Goal: Task Accomplishment & Management: Manage account settings

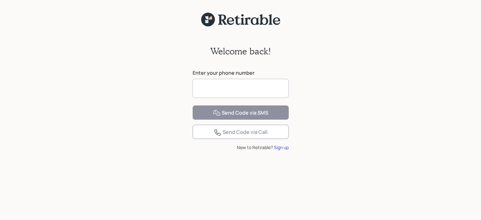
click at [255, 89] on input at bounding box center [240, 88] width 96 height 19
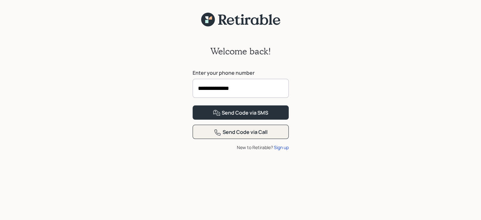
type input "**********"
click at [255, 136] on div "Send Code via Call" at bounding box center [241, 132] width 54 height 8
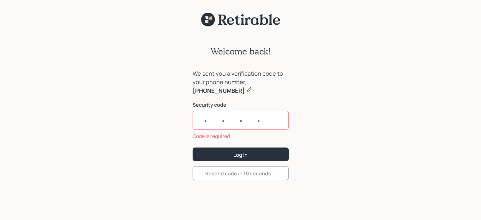
click at [255, 158] on form "We sent you a verification code to your phone number, [PHONE_NUMBER] : Security…" at bounding box center [240, 124] width 96 height 111
click at [217, 126] on input "text" at bounding box center [240, 120] width 96 height 19
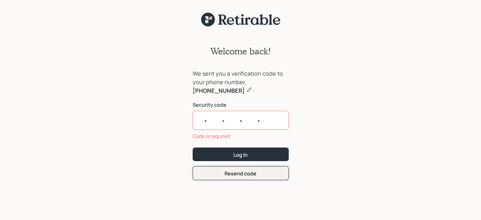
click at [233, 172] on div "Resend code" at bounding box center [240, 173] width 32 height 7
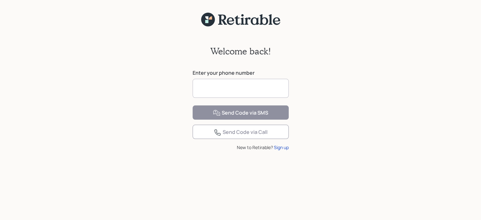
click at [216, 88] on input at bounding box center [240, 88] width 96 height 19
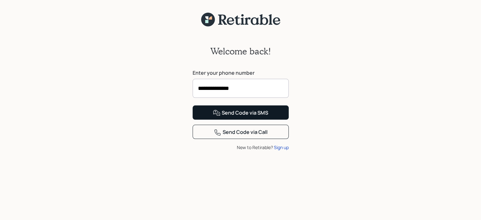
type input "**********"
click at [252, 117] on div "Send Code via SMS" at bounding box center [240, 113] width 55 height 8
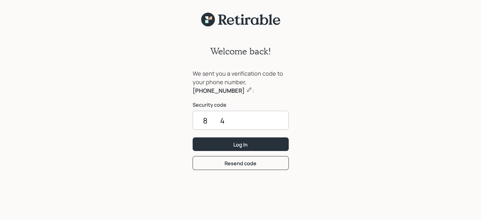
type input "8"
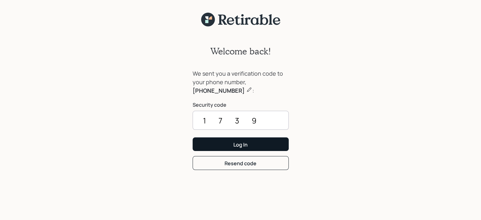
type input "1739"
click at [255, 145] on button "Log In" at bounding box center [240, 144] width 96 height 14
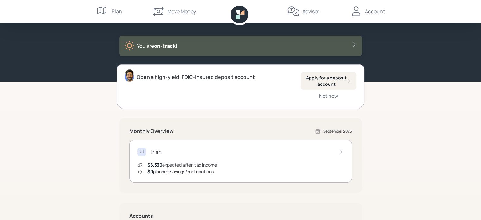
scroll to position [23, 0]
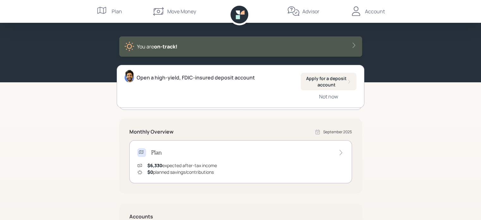
click at [375, 12] on div "Account" at bounding box center [375, 12] width 20 height 8
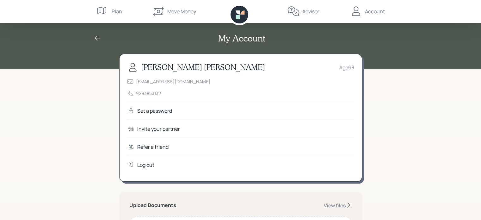
click at [273, 109] on div "Set a password" at bounding box center [240, 110] width 227 height 18
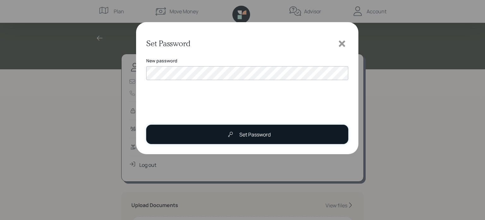
click at [207, 136] on button "Set Password" at bounding box center [247, 134] width 202 height 19
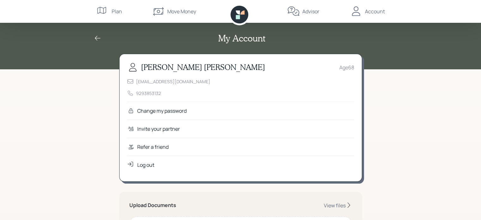
click at [376, 10] on div "Account" at bounding box center [375, 12] width 20 height 8
click at [352, 64] on div "Age [DEMOGRAPHIC_DATA]" at bounding box center [346, 68] width 15 height 8
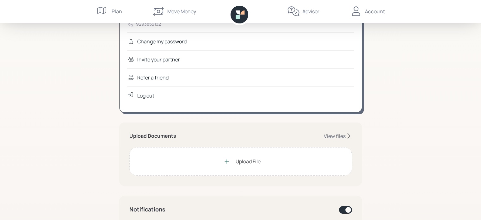
scroll to position [70, 0]
click at [344, 136] on div "View files" at bounding box center [335, 135] width 22 height 7
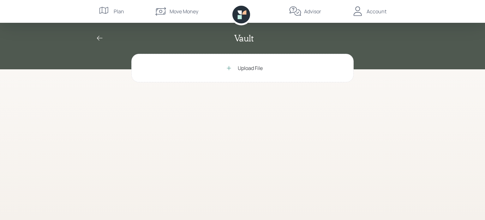
drag, startPoint x: 483, startPoint y: 45, endPoint x: 485, endPoint y: 52, distance: 7.5
click at [480, 52] on div "Vault" at bounding box center [242, 34] width 485 height 69
click at [240, 70] on div "Upload File" at bounding box center [250, 68] width 25 height 8
click at [246, 67] on div "Upload File" at bounding box center [250, 68] width 25 height 8
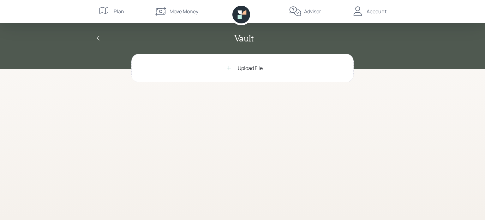
click at [379, 11] on div "Account" at bounding box center [377, 12] width 20 height 8
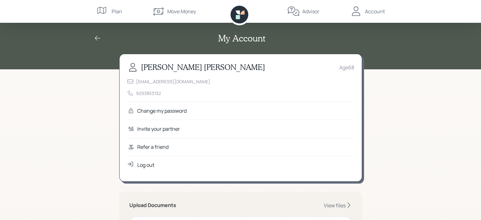
click at [178, 92] on div "[EMAIL_ADDRESS][DOMAIN_NAME] 9293853132" at bounding box center [240, 87] width 227 height 18
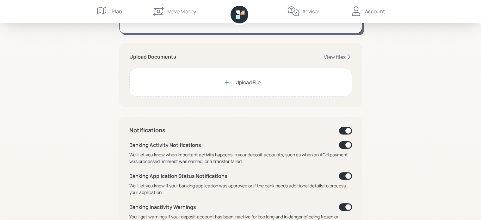
scroll to position [150, 0]
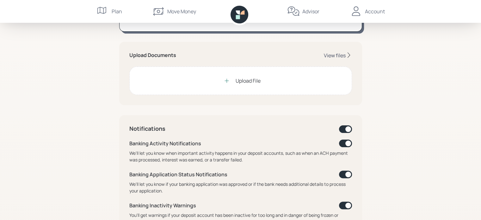
click at [344, 55] on div "View files" at bounding box center [335, 55] width 22 height 7
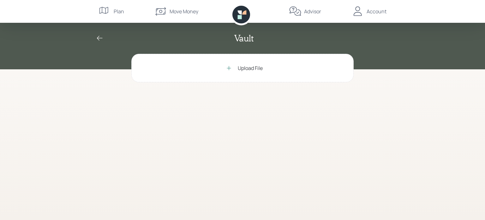
click at [381, 9] on div "Account" at bounding box center [377, 12] width 20 height 8
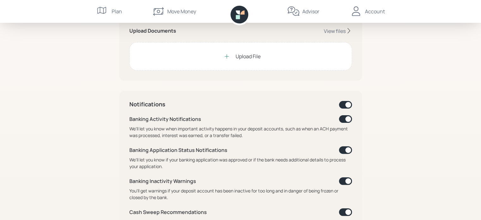
scroll to position [112, 0]
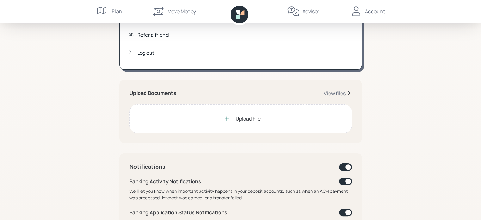
click at [120, 12] on div "Plan" at bounding box center [117, 12] width 10 height 8
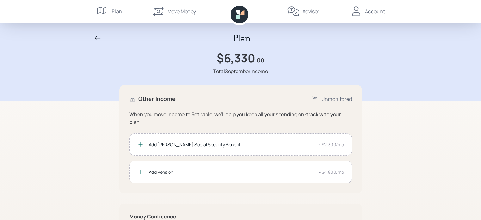
click at [374, 11] on div "Account" at bounding box center [375, 12] width 20 height 8
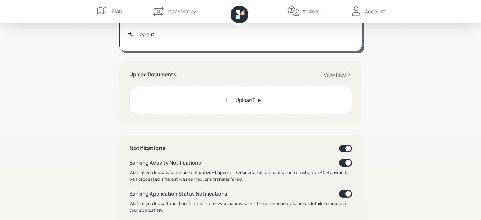
scroll to position [144, 0]
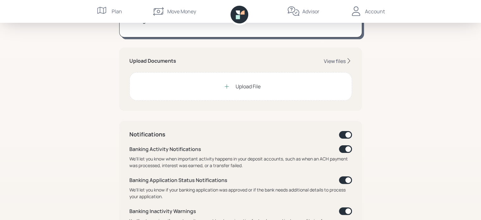
click at [343, 59] on div "View files" at bounding box center [335, 61] width 22 height 7
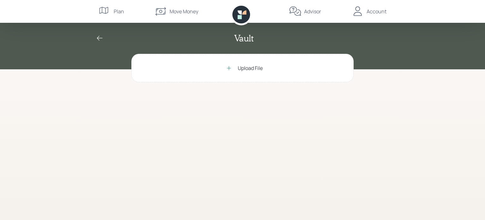
click at [246, 68] on div "Upload File" at bounding box center [250, 68] width 25 height 8
click at [176, 10] on div "Move Money" at bounding box center [184, 12] width 29 height 8
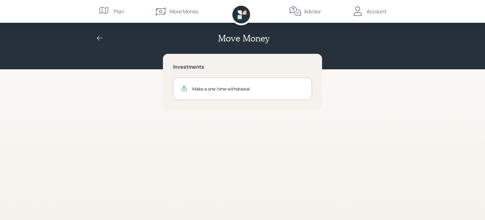
click at [123, 15] on div "Plan" at bounding box center [119, 12] width 10 height 8
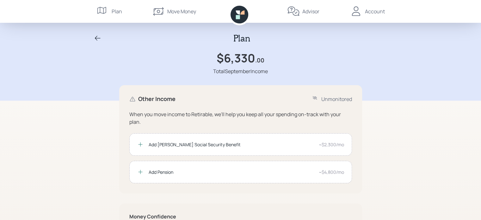
drag, startPoint x: 430, startPoint y: 92, endPoint x: 476, endPoint y: 72, distance: 50.1
click at [476, 72] on div "Plan $6,330 .00 Total September Income" at bounding box center [240, 50] width 481 height 100
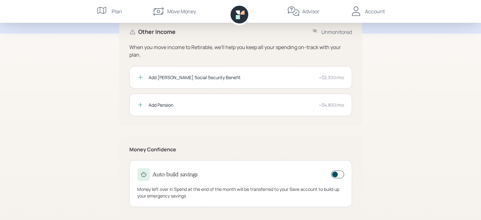
scroll to position [74, 0]
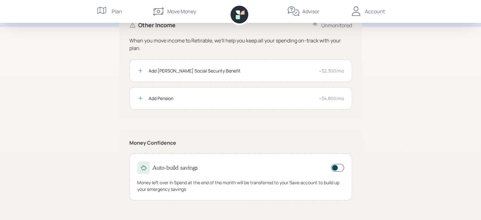
click at [368, 12] on div "Account" at bounding box center [375, 12] width 20 height 8
